Goal: Task Accomplishment & Management: Manage account settings

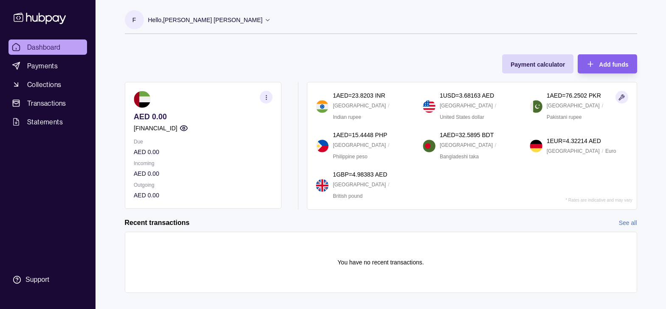
click at [266, 98] on icon "button" at bounding box center [266, 97] width 6 height 6
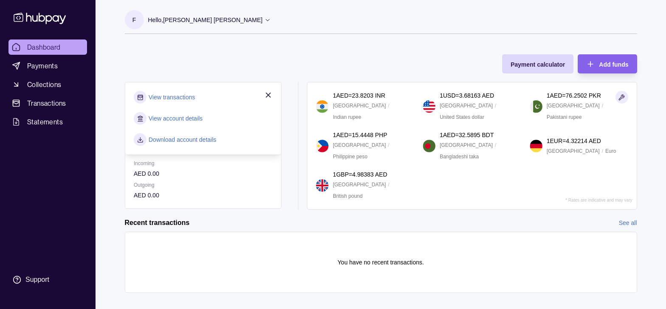
click at [284, 78] on div "Payment calculator Add funds AED 0.00 [FINANCIAL_ID] Due AED 0.00 Incoming AED …" at bounding box center [381, 128] width 512 height 164
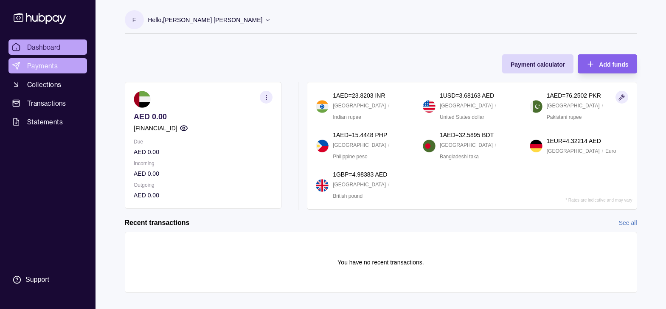
click at [41, 64] on span "Payments" at bounding box center [42, 66] width 31 height 10
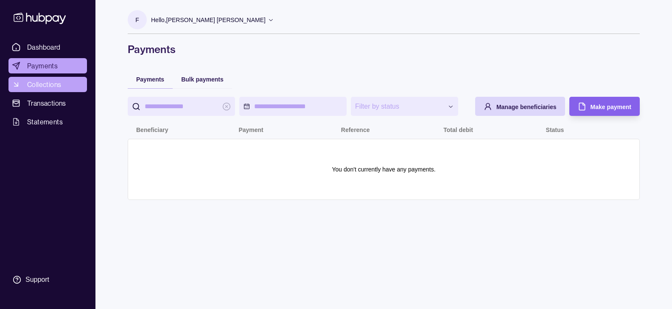
click at [41, 80] on span "Collections" at bounding box center [44, 84] width 34 height 10
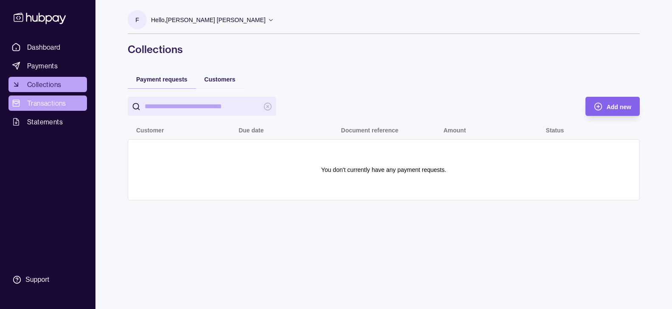
click at [37, 101] on span "Transactions" at bounding box center [46, 103] width 39 height 10
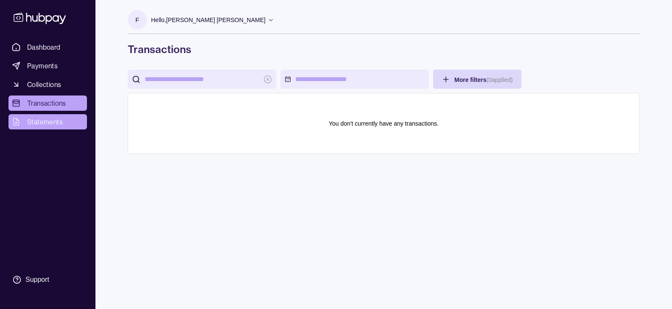
click at [36, 120] on span "Statements" at bounding box center [45, 122] width 36 height 10
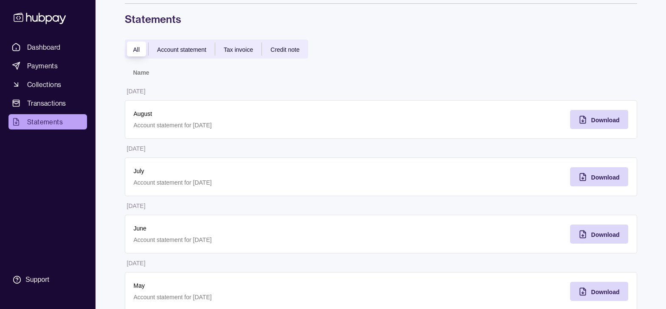
scroll to position [11, 0]
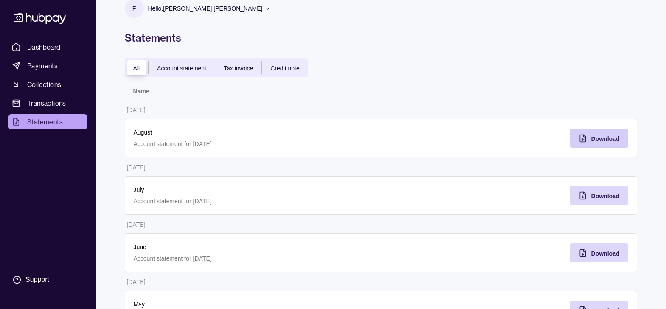
click at [598, 137] on span "Download" at bounding box center [605, 138] width 28 height 7
click at [44, 18] on icon at bounding box center [40, 18] width 56 height 16
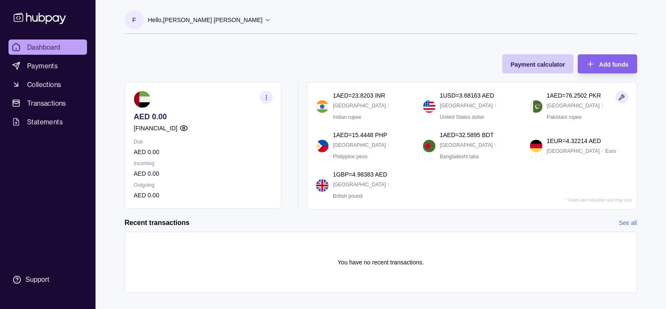
click at [534, 61] on span "Payment calculator" at bounding box center [537, 64] width 54 height 7
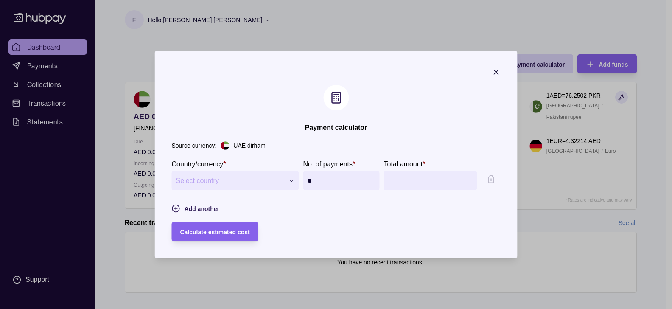
drag, startPoint x: 524, startPoint y: 65, endPoint x: 423, endPoint y: 106, distance: 109.6
click at [423, 106] on section "**********" at bounding box center [336, 154] width 363 height 207
click at [501, 71] on icon "button" at bounding box center [496, 72] width 8 height 8
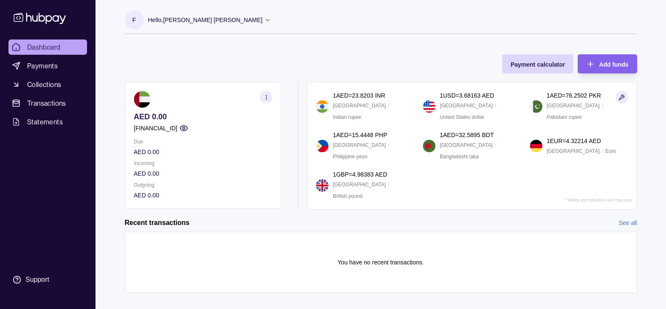
click at [264, 18] on icon at bounding box center [267, 20] width 6 height 6
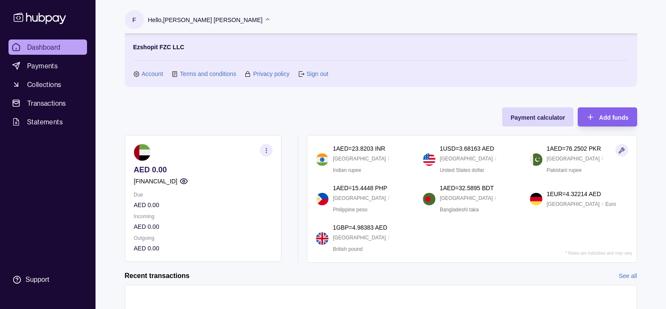
click at [151, 73] on link "Account" at bounding box center [153, 73] width 22 height 9
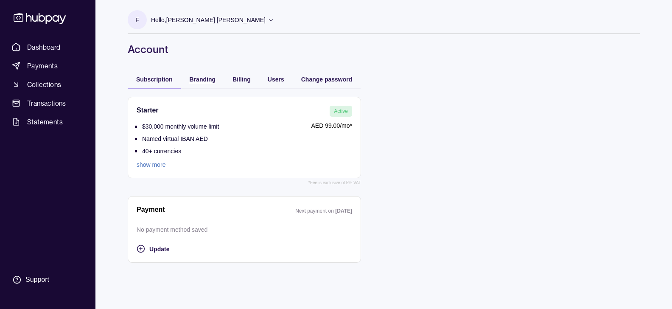
click at [201, 76] on span "Branding" at bounding box center [203, 79] width 26 height 7
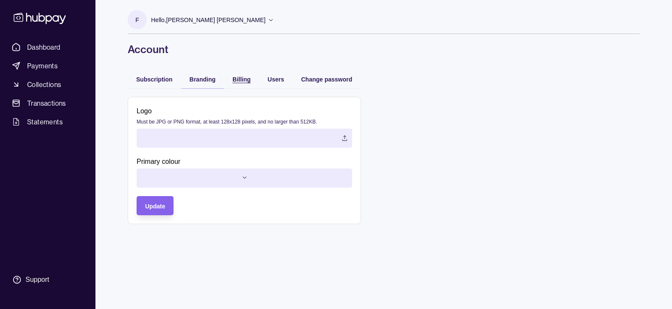
click at [240, 79] on span "Billing" at bounding box center [241, 79] width 18 height 7
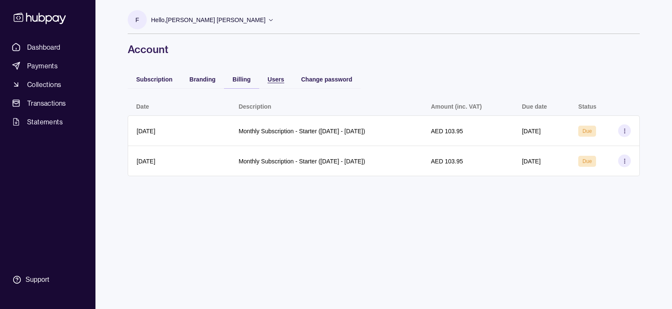
click at [275, 80] on span "Users" at bounding box center [276, 79] width 17 height 7
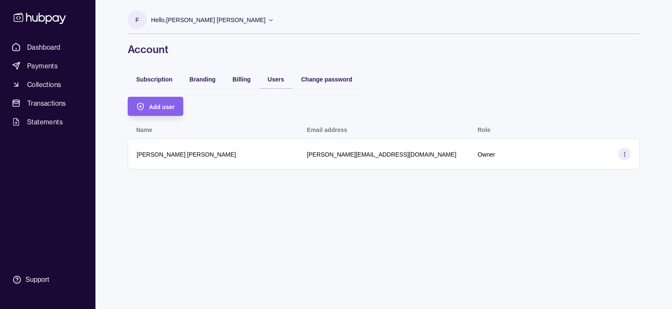
click at [268, 20] on icon at bounding box center [271, 20] width 6 height 6
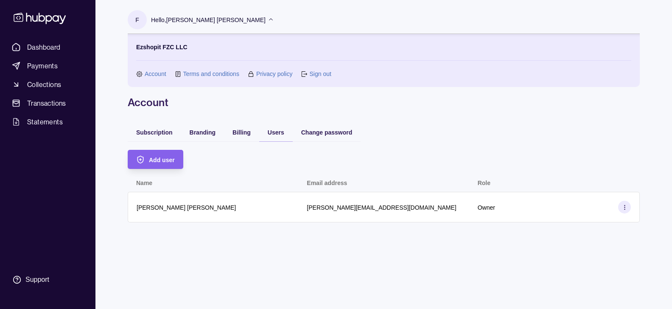
click at [268, 20] on icon at bounding box center [271, 20] width 6 height 6
